Goal: Manage account settings

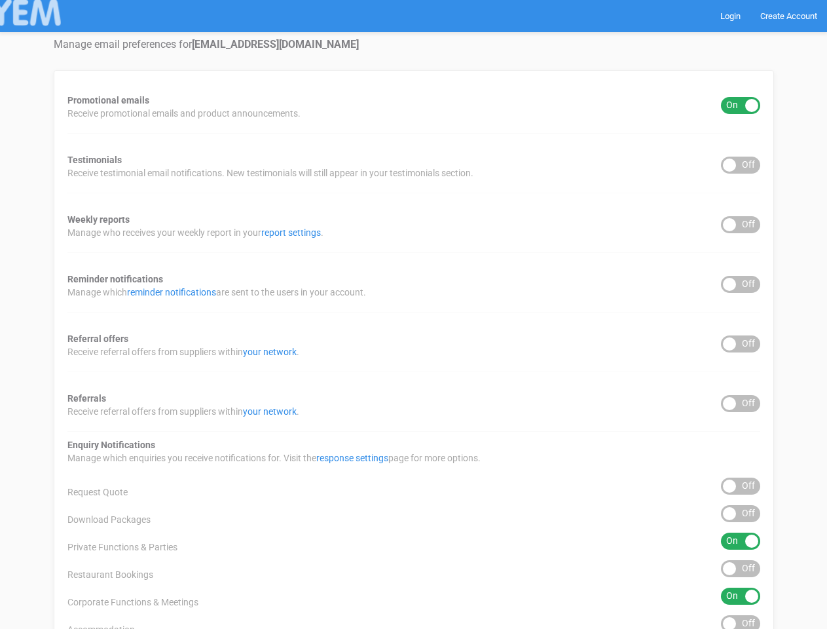
click at [413, 314] on div "Promotional emails ON OFF Receive promotional emails and product announcements.…" at bounding box center [414, 432] width 720 height 724
click at [741, 105] on div "ON OFF" at bounding box center [740, 105] width 39 height 17
click at [741, 165] on div "ON OFF" at bounding box center [740, 165] width 39 height 17
click at [741, 225] on div "ON OFF" at bounding box center [740, 224] width 39 height 17
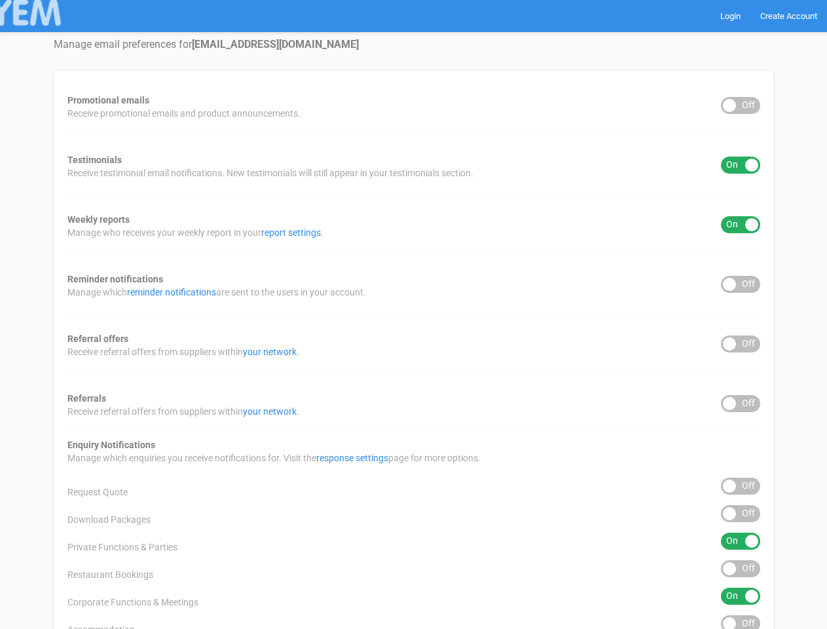
click at [741, 284] on div "ON OFF" at bounding box center [740, 284] width 39 height 17
click at [741, 344] on div "ON OFF" at bounding box center [740, 343] width 39 height 17
click at [741, 403] on div "ON OFF" at bounding box center [740, 403] width 39 height 17
click at [741, 486] on div "ON OFF" at bounding box center [740, 485] width 39 height 17
click at [741, 513] on div "ON OFF" at bounding box center [740, 513] width 39 height 17
